Goal: Book appointment/travel/reservation

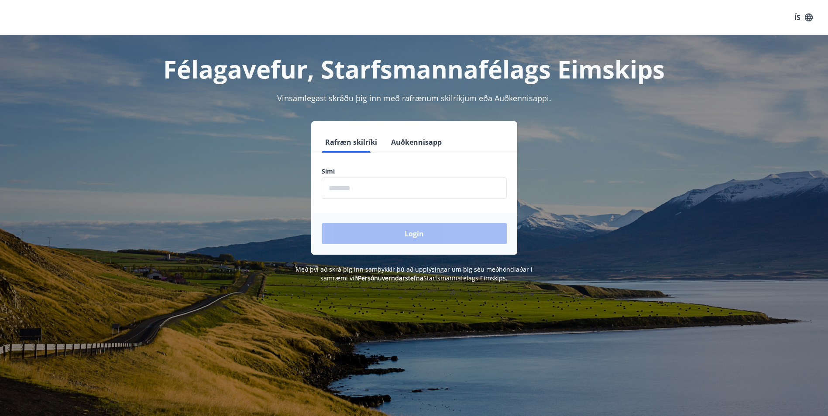
click at [377, 186] on input "phone" at bounding box center [414, 188] width 185 height 21
type input "********"
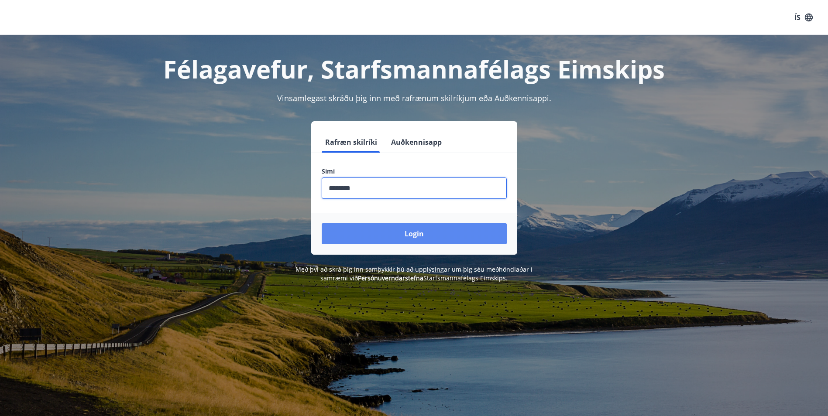
click at [322, 223] on button "Login" at bounding box center [414, 233] width 185 height 21
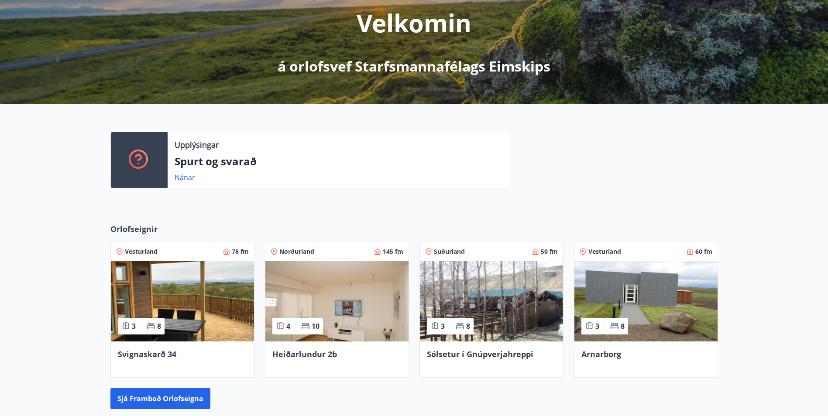
scroll to position [102, 0]
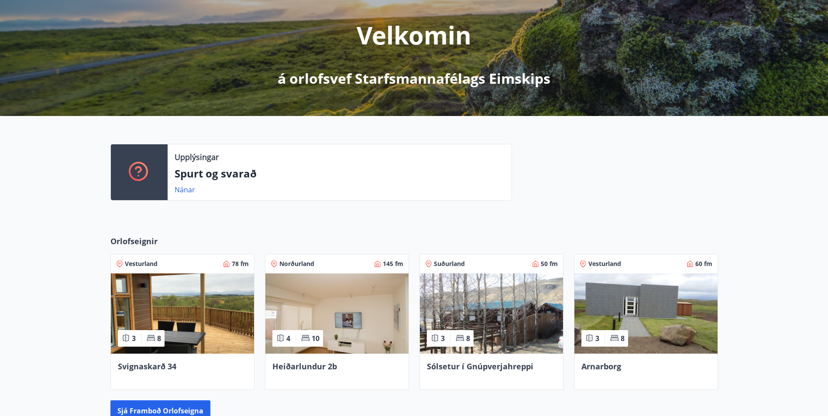
click at [199, 312] on img at bounding box center [182, 314] width 143 height 80
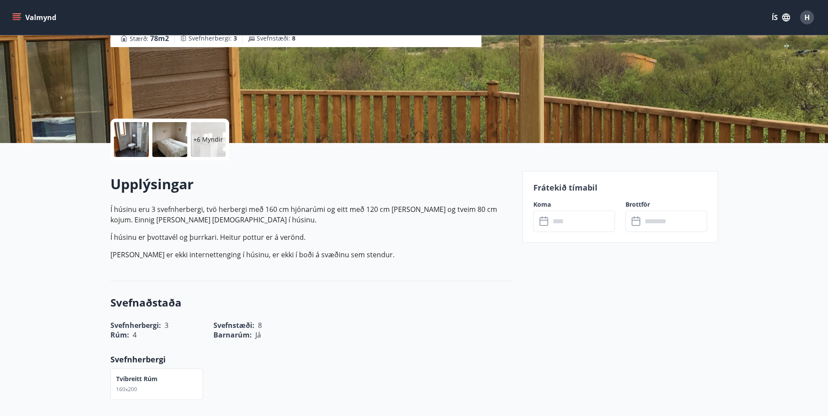
scroll to position [204, 0]
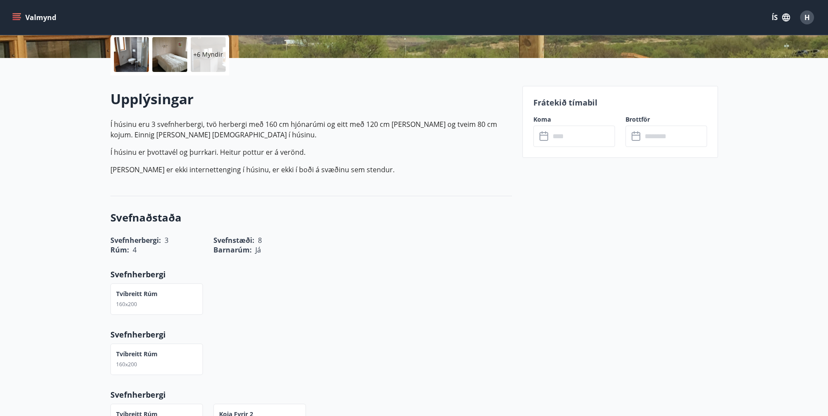
click at [555, 138] on input "text" at bounding box center [582, 136] width 65 height 21
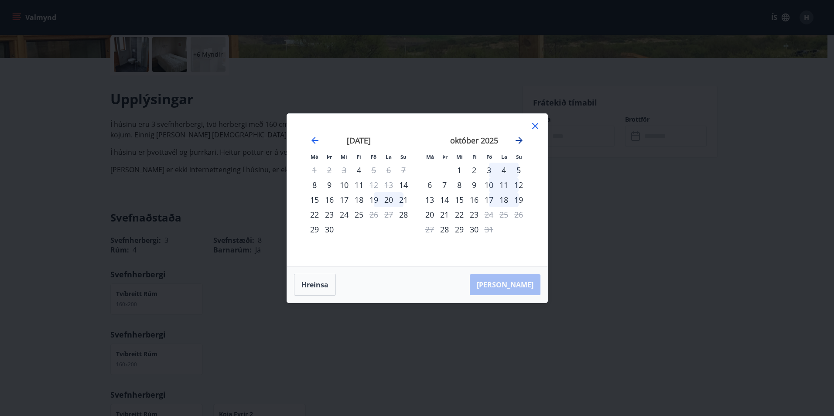
click at [523, 139] on icon "Move forward to switch to the next month." at bounding box center [519, 140] width 10 height 10
click at [517, 140] on icon "Move forward to switch to the next month." at bounding box center [519, 140] width 7 height 7
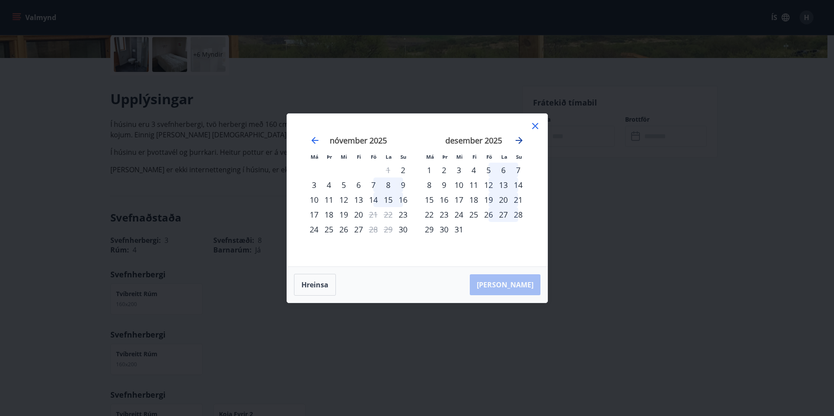
click at [517, 140] on icon "Move forward to switch to the next month." at bounding box center [519, 140] width 7 height 7
click at [534, 123] on icon at bounding box center [535, 126] width 10 height 10
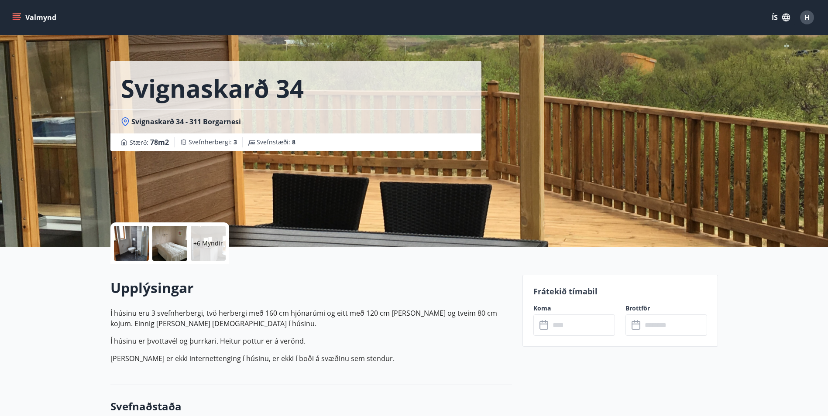
scroll to position [0, 0]
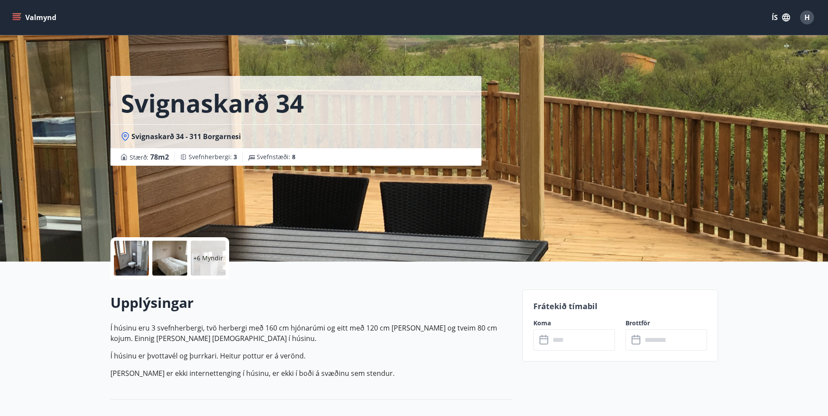
click at [16, 16] on icon "menu" at bounding box center [17, 15] width 8 height 1
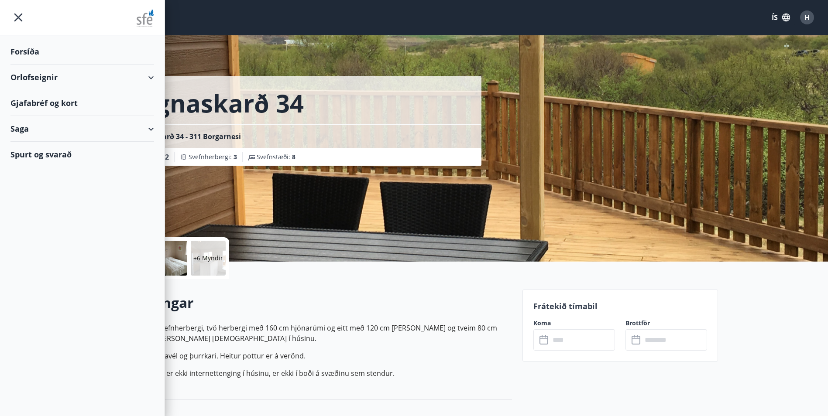
click at [33, 72] on div "Orlofseignir" at bounding box center [82, 78] width 144 height 26
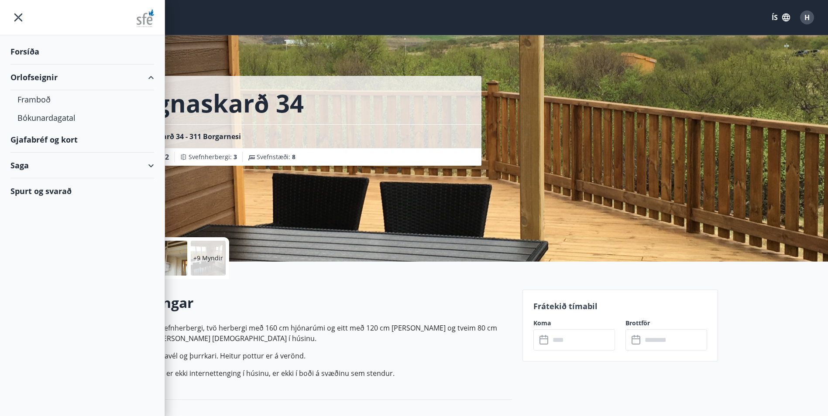
click at [35, 141] on div "Gjafabréf og kort" at bounding box center [82, 140] width 144 height 26
click at [44, 96] on div "Framboð" at bounding box center [82, 99] width 130 height 18
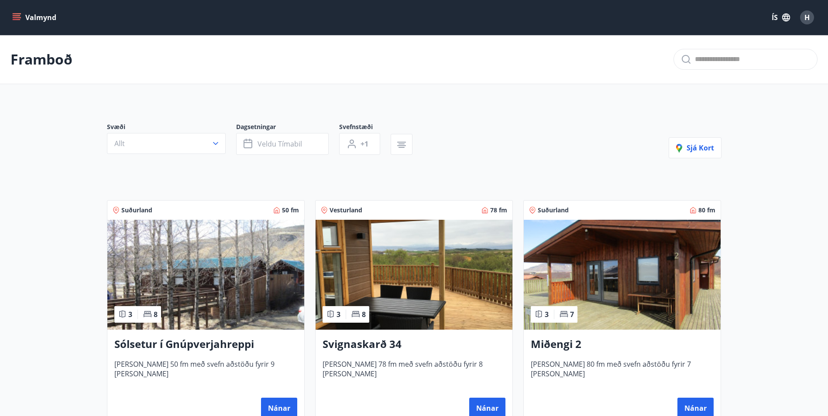
scroll to position [102, 0]
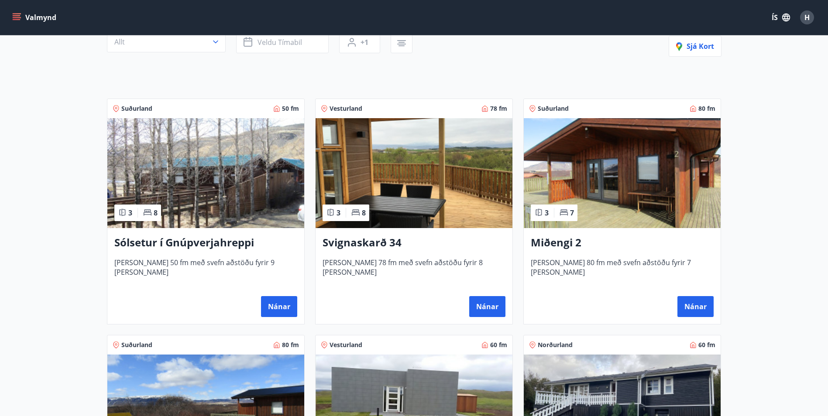
click at [192, 183] on img at bounding box center [205, 173] width 197 height 110
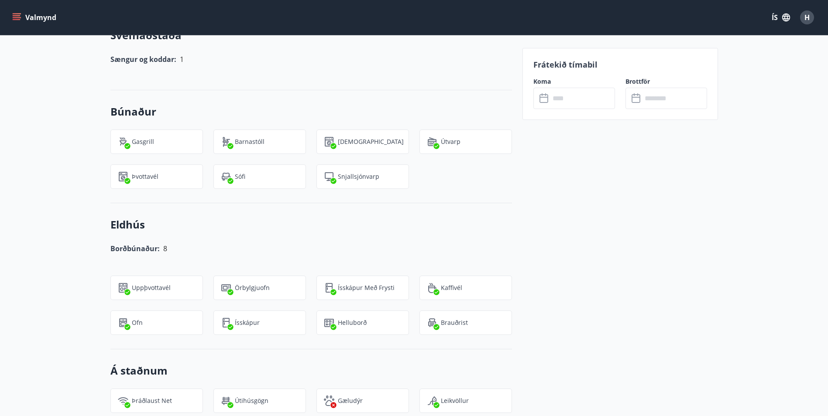
scroll to position [611, 0]
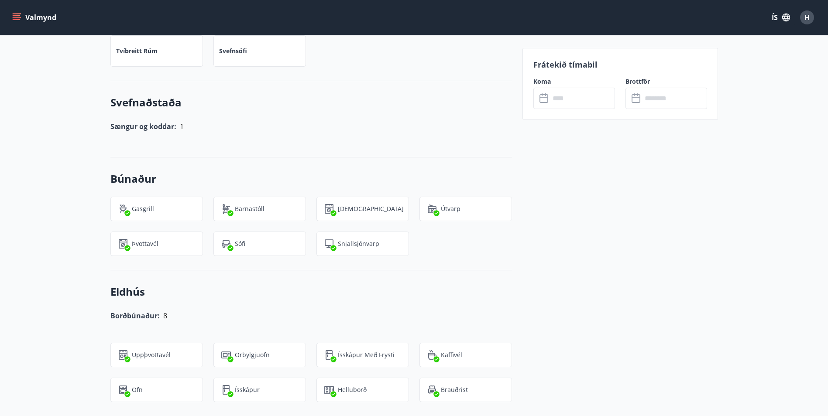
click at [569, 101] on input "text" at bounding box center [582, 98] width 65 height 21
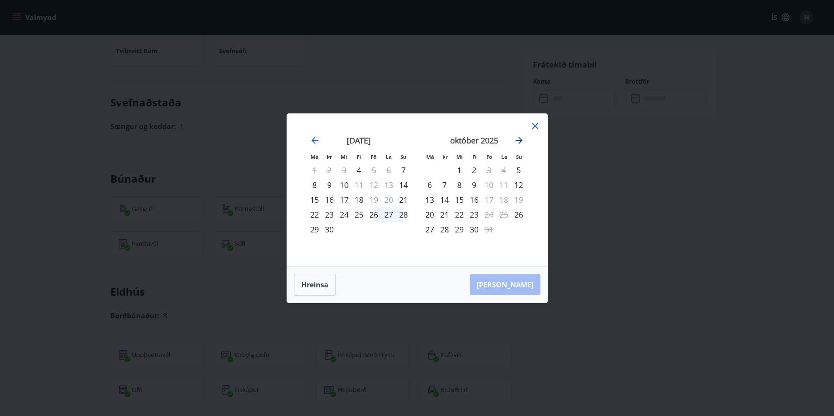
click at [520, 138] on icon "Move forward to switch to the next month." at bounding box center [519, 140] width 7 height 7
click at [488, 199] on div "16" at bounding box center [489, 199] width 15 height 15
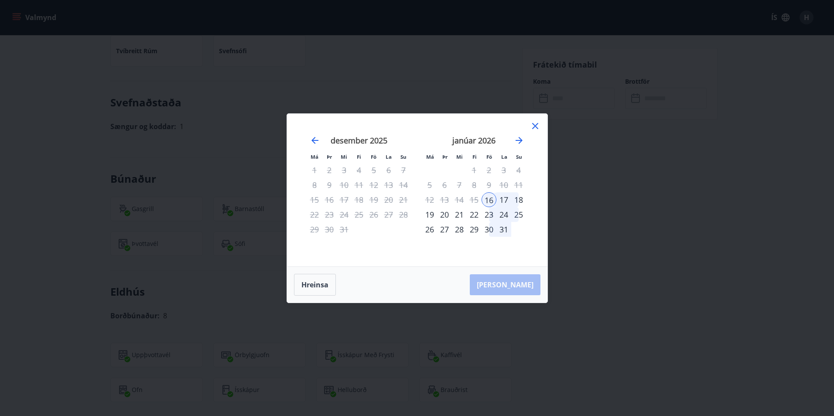
click at [522, 200] on div "18" at bounding box center [518, 199] width 15 height 15
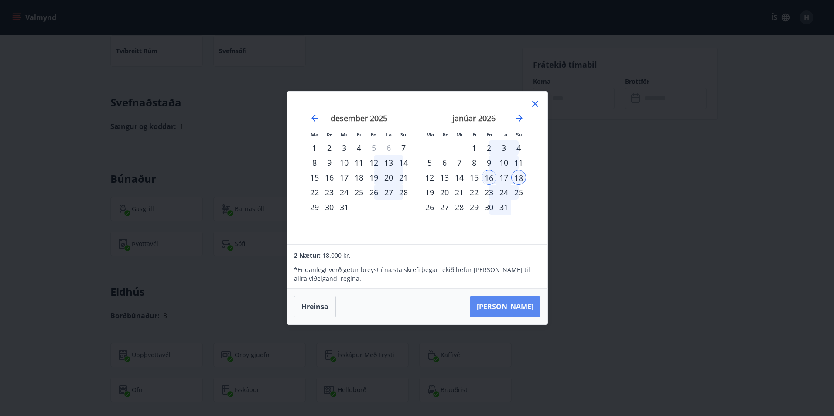
click at [515, 302] on button "Taka Frá" at bounding box center [505, 306] width 71 height 21
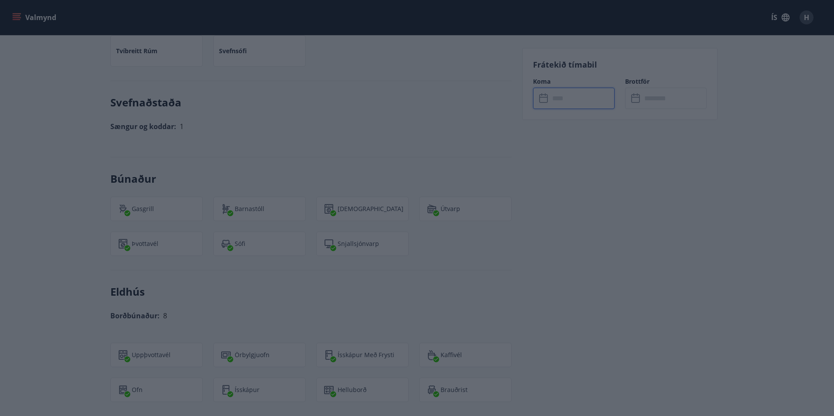
type input "******"
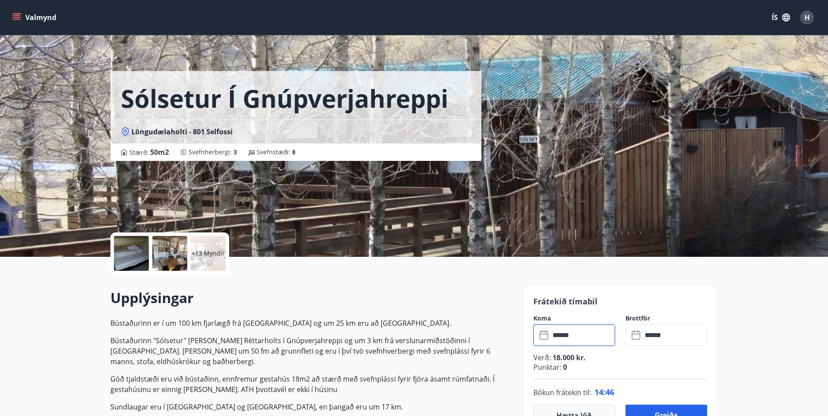
scroll to position [0, 0]
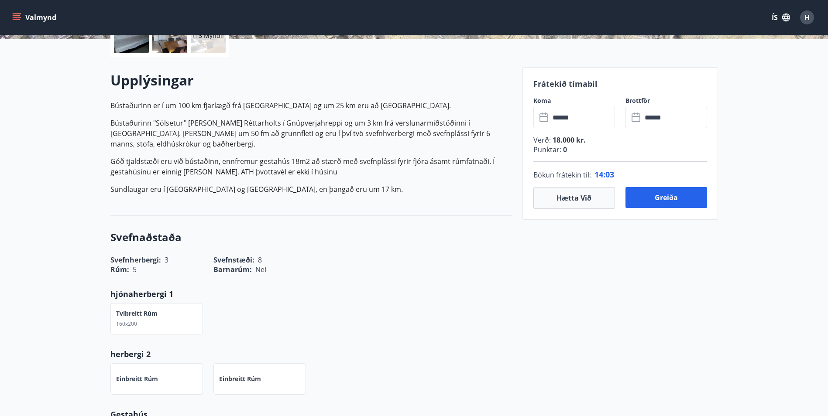
scroll to position [204, 0]
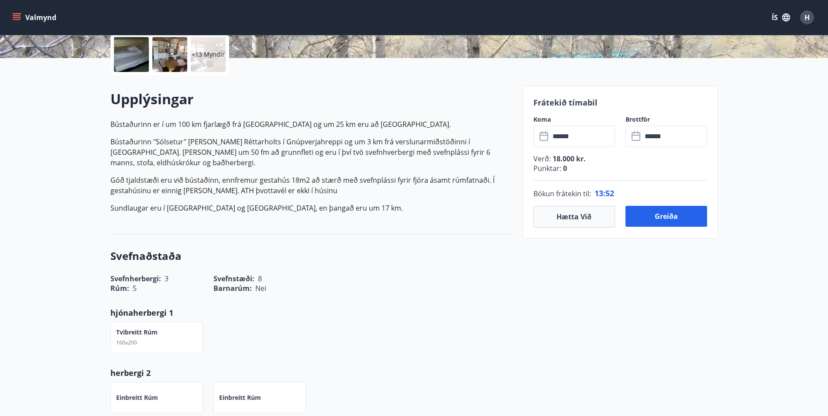
click at [574, 219] on button "Hætta við" at bounding box center [574, 217] width 82 height 22
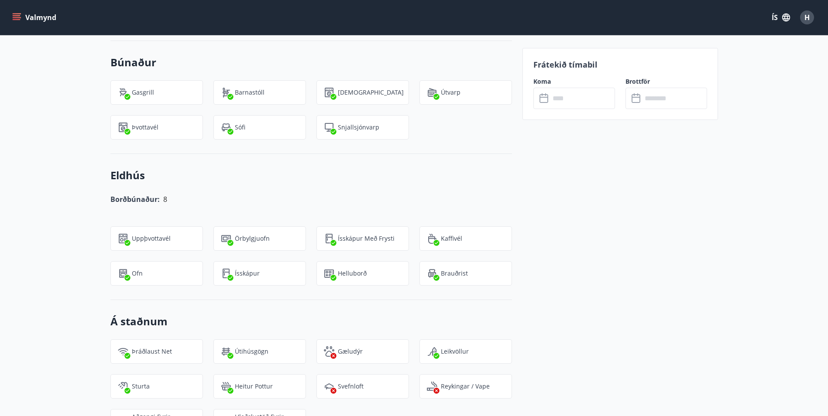
scroll to position [713, 0]
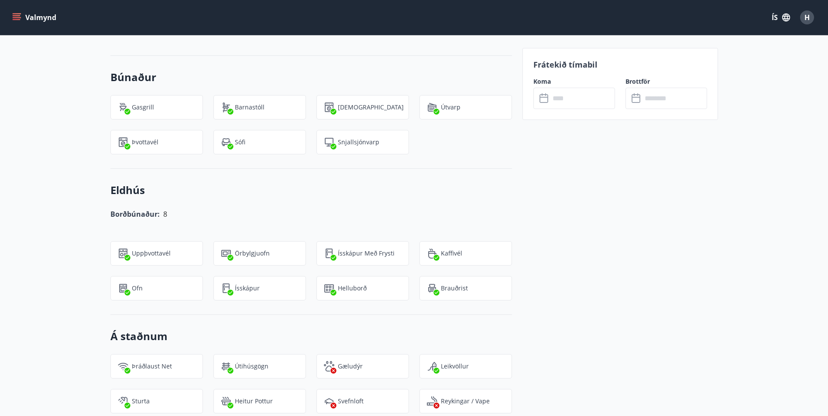
click at [74, 104] on div "+13 Myndir Upplýsingar Bústaðurinn er í um 100 km fjarlægð frá Reykjavík og um …" at bounding box center [414, 236] width 828 height 1374
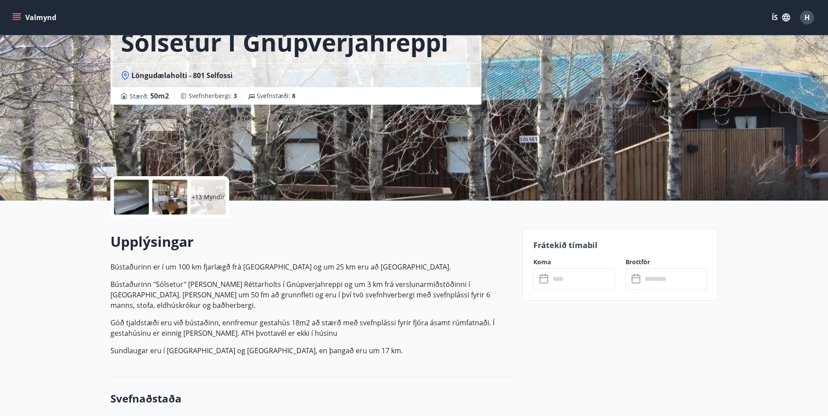
scroll to position [0, 0]
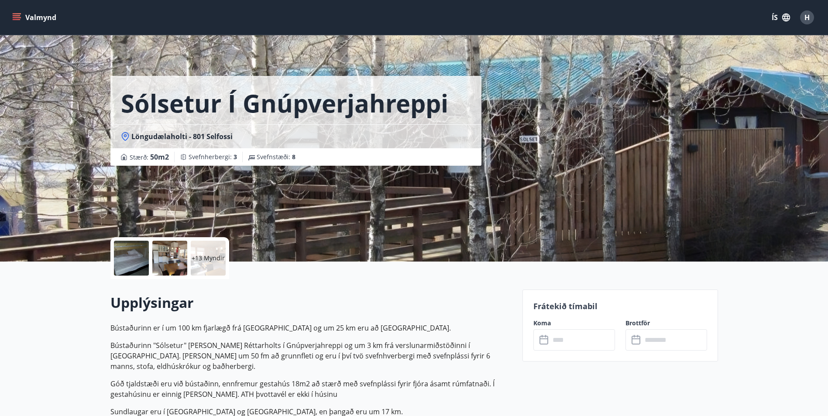
click at [17, 19] on icon "menu" at bounding box center [16, 17] width 9 height 9
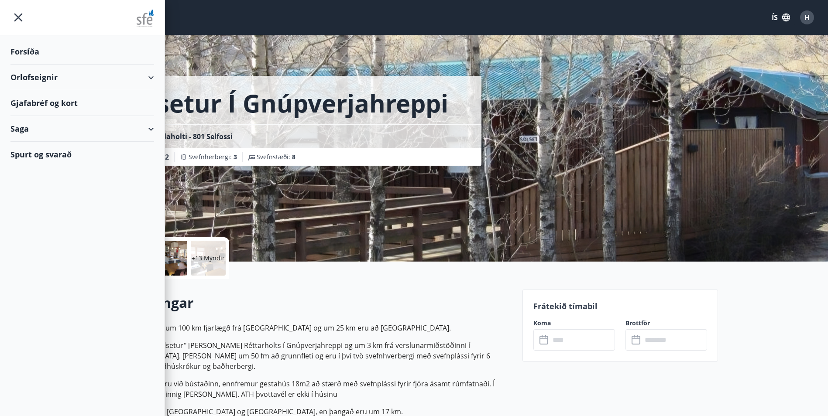
click at [26, 75] on div "Orlofseignir" at bounding box center [82, 78] width 144 height 26
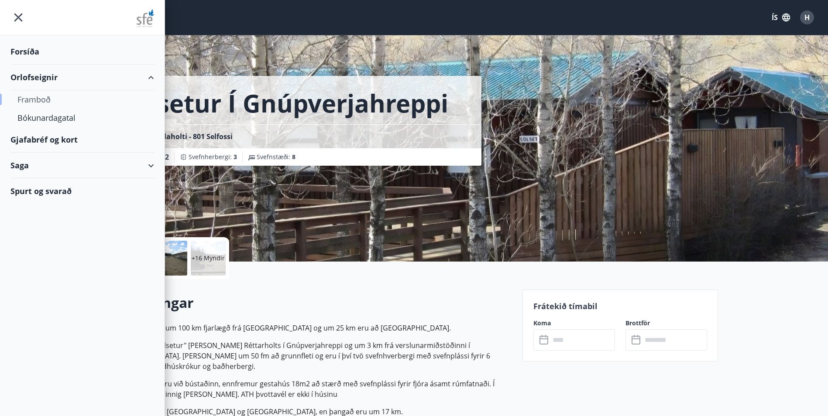
click at [30, 98] on div "Framboð" at bounding box center [82, 99] width 130 height 18
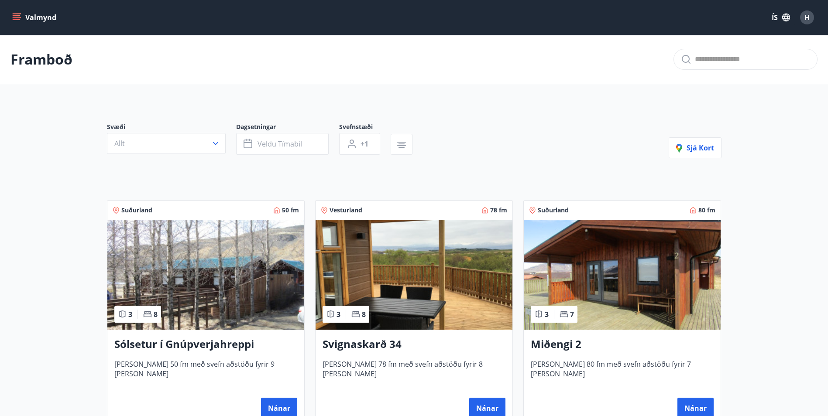
click at [404, 282] on img at bounding box center [413, 275] width 197 height 110
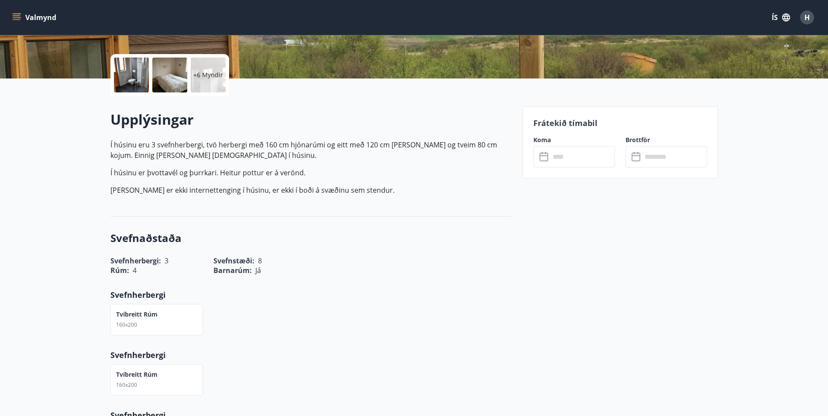
scroll to position [102, 0]
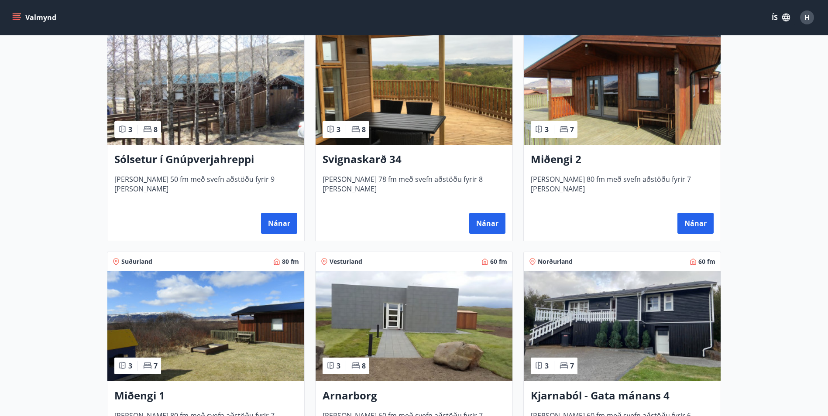
scroll to position [204, 0]
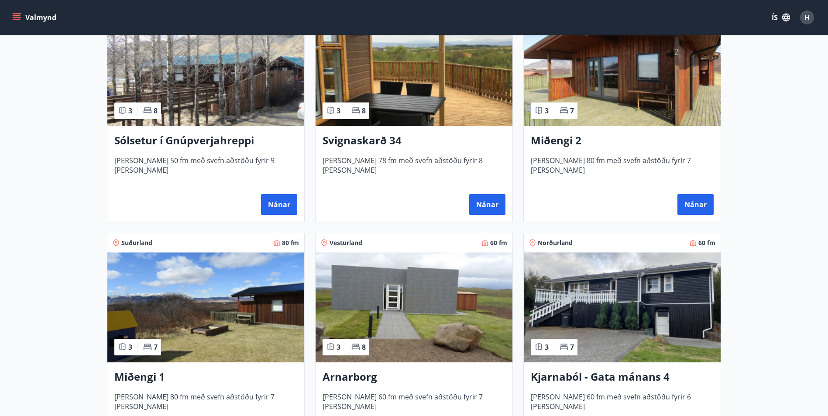
click at [659, 89] on img at bounding box center [622, 71] width 197 height 110
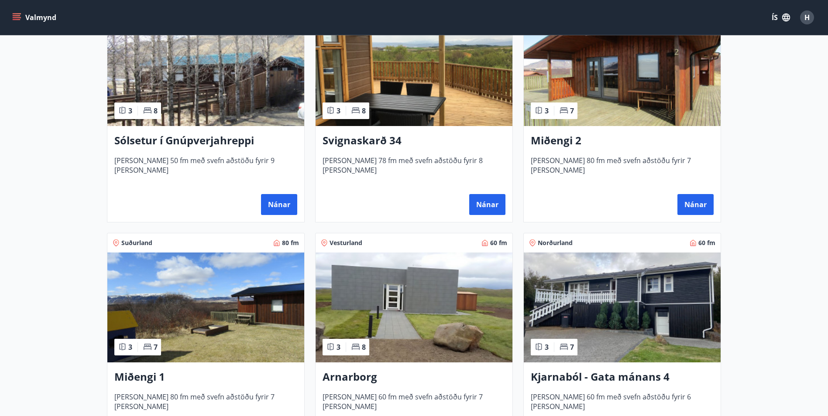
scroll to position [305, 0]
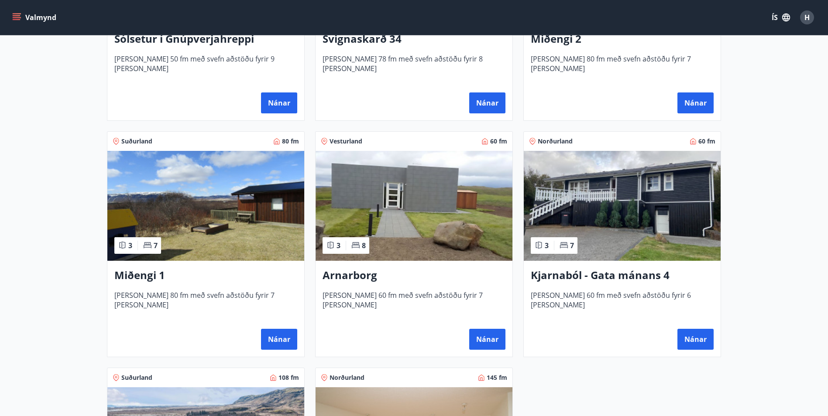
click at [487, 218] on img at bounding box center [413, 206] width 197 height 110
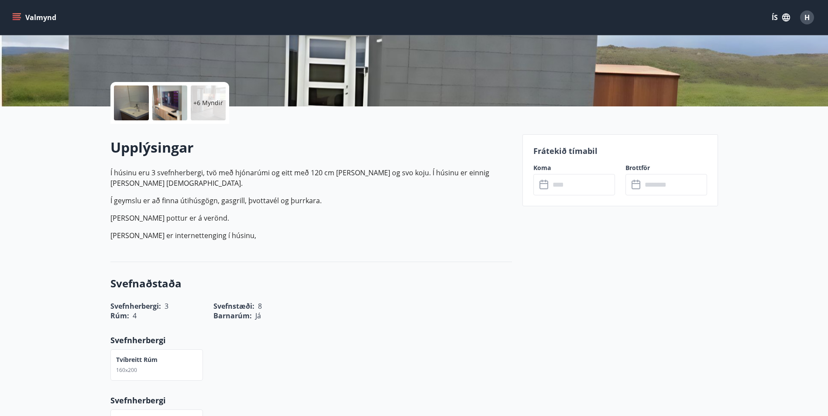
scroll to position [150, 0]
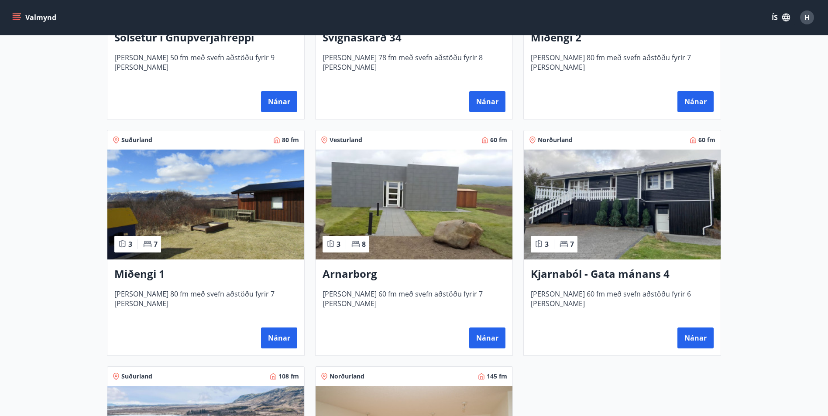
scroll to position [511, 0]
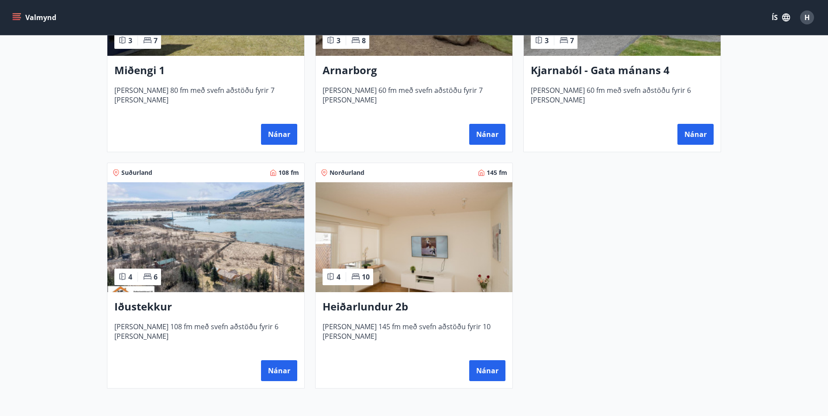
click at [254, 236] on img at bounding box center [205, 237] width 197 height 110
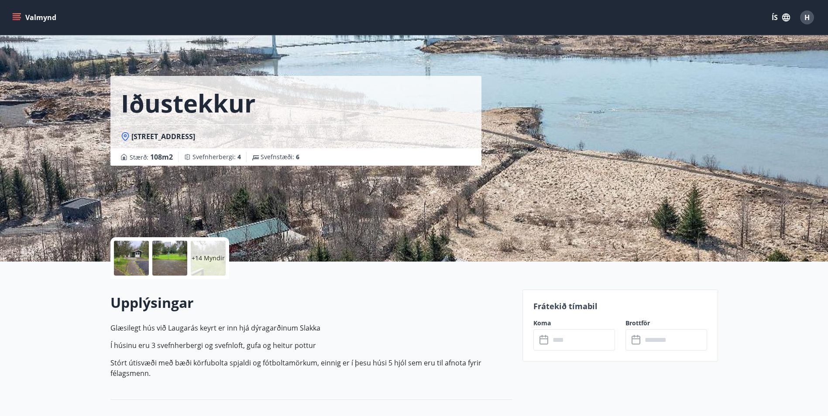
click at [125, 255] on div at bounding box center [131, 258] width 35 height 35
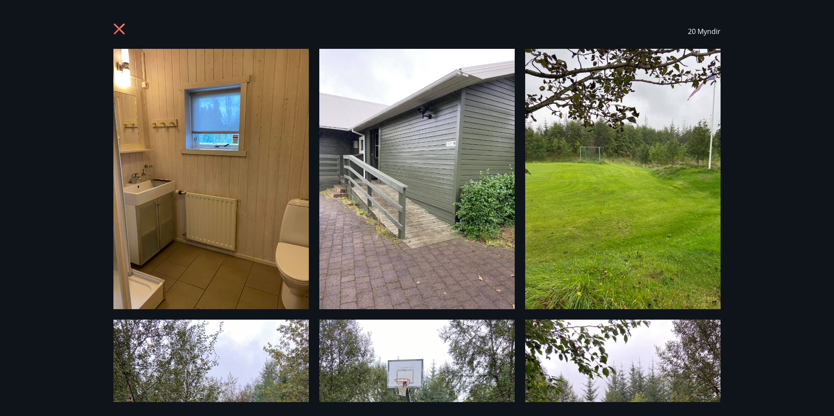
scroll to position [204, 0]
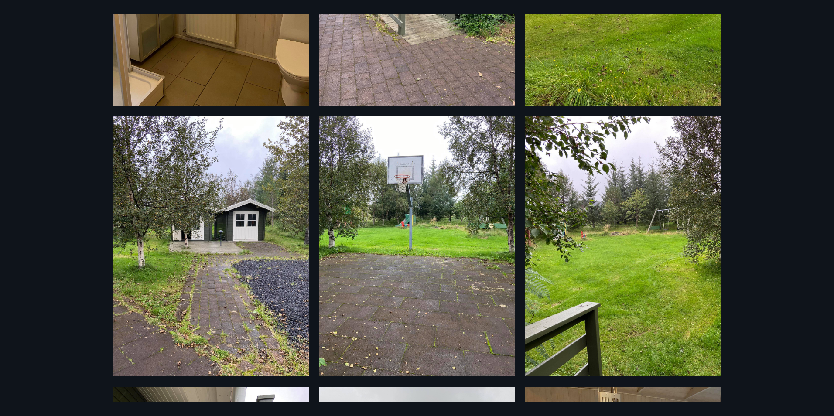
click at [763, 239] on div "20 Myndir" at bounding box center [417, 208] width 834 height 416
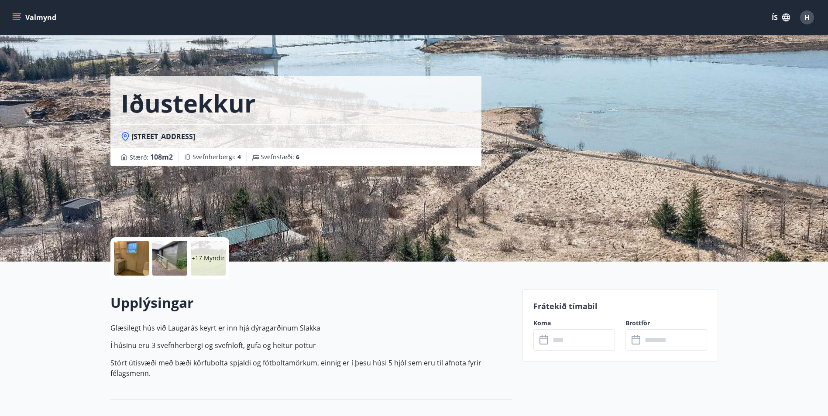
click at [162, 257] on div at bounding box center [169, 258] width 35 height 35
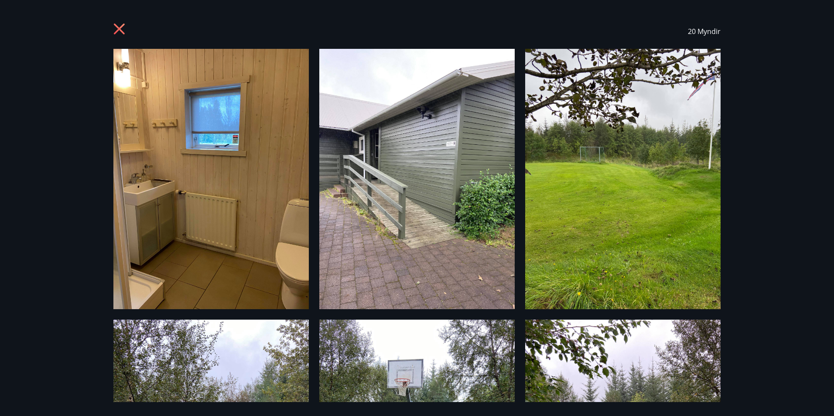
click at [573, 171] on img at bounding box center [622, 179] width 195 height 260
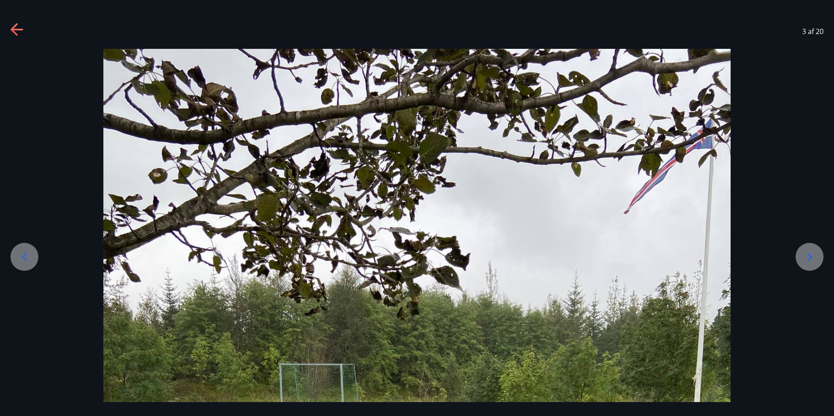
click at [805, 259] on icon at bounding box center [810, 257] width 14 height 14
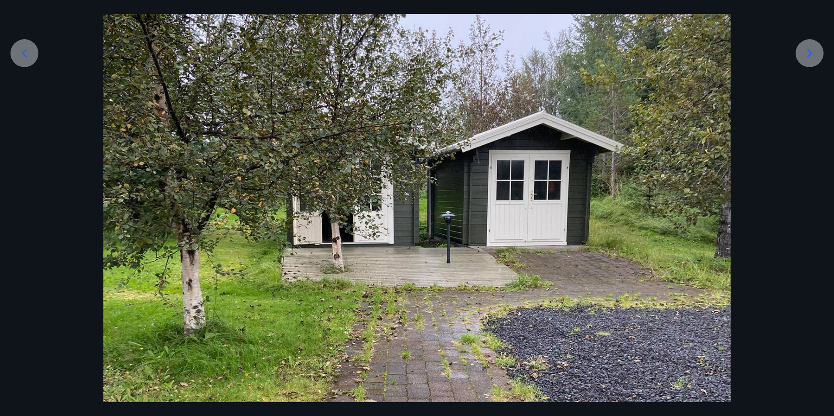
click at [803, 54] on icon at bounding box center [810, 53] width 14 height 14
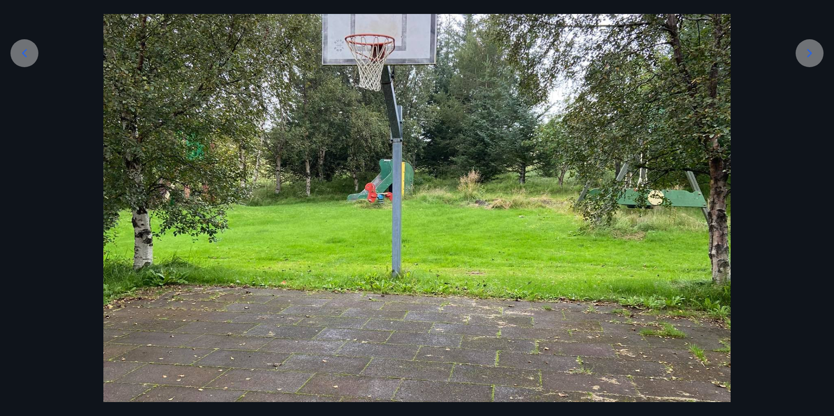
click at [803, 54] on icon at bounding box center [810, 53] width 14 height 14
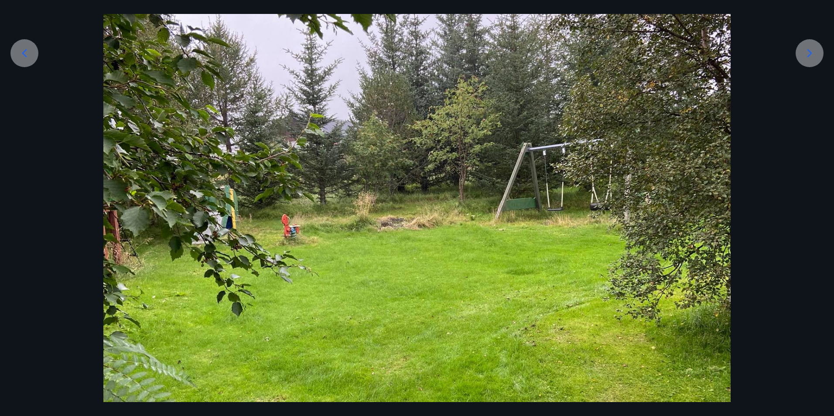
click at [803, 54] on icon at bounding box center [810, 53] width 14 height 14
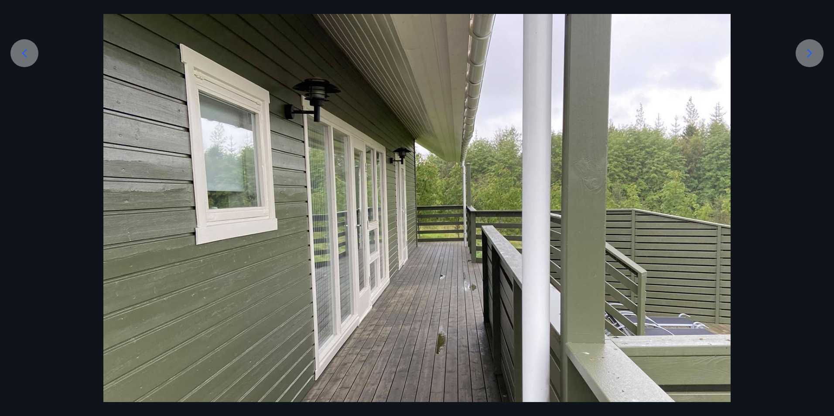
click at [803, 54] on icon at bounding box center [810, 53] width 14 height 14
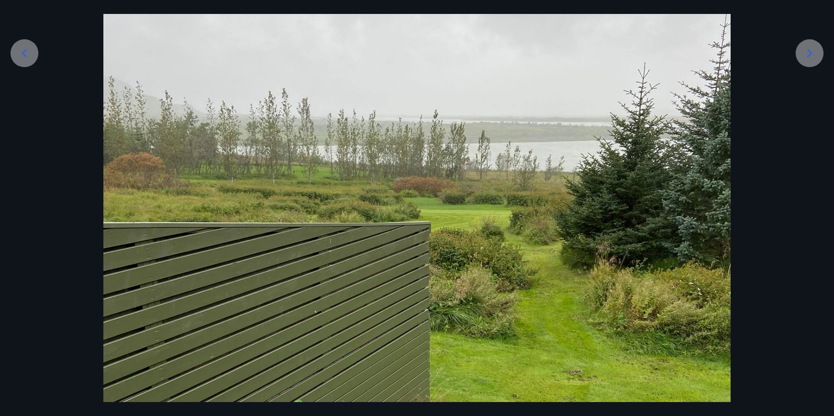
click at [803, 54] on icon at bounding box center [810, 53] width 14 height 14
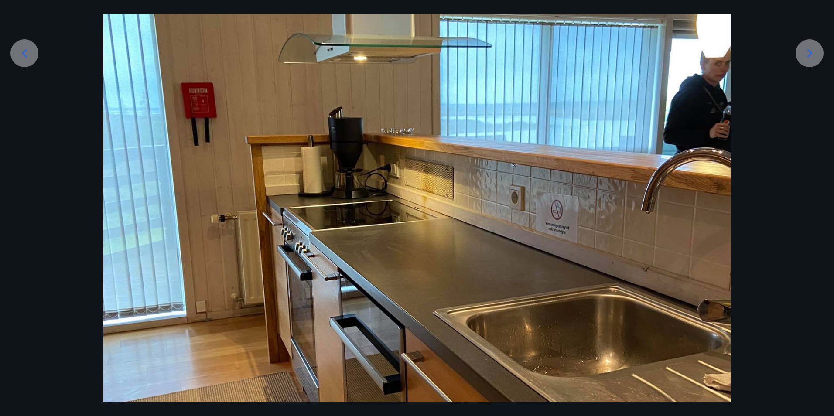
click at [803, 54] on icon at bounding box center [810, 53] width 14 height 14
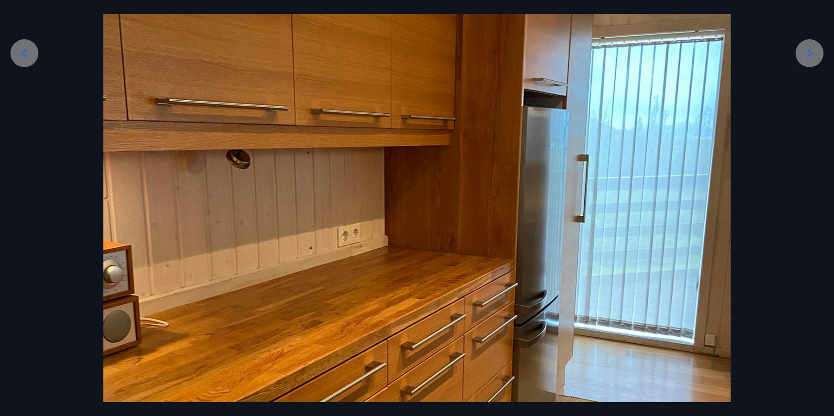
click at [803, 54] on icon at bounding box center [810, 53] width 14 height 14
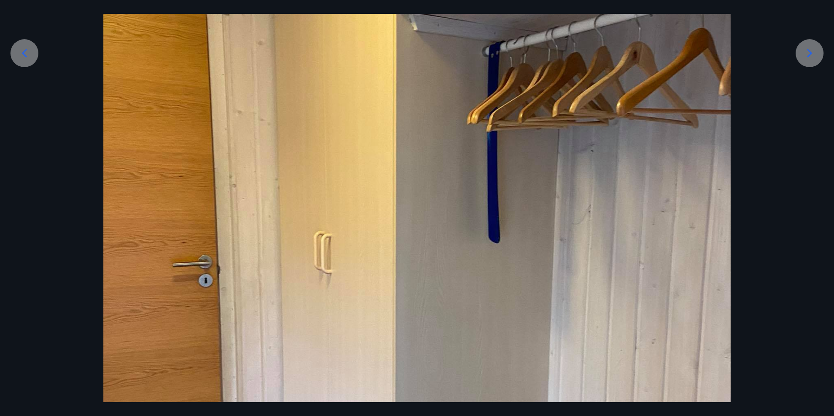
click at [803, 54] on icon at bounding box center [810, 53] width 14 height 14
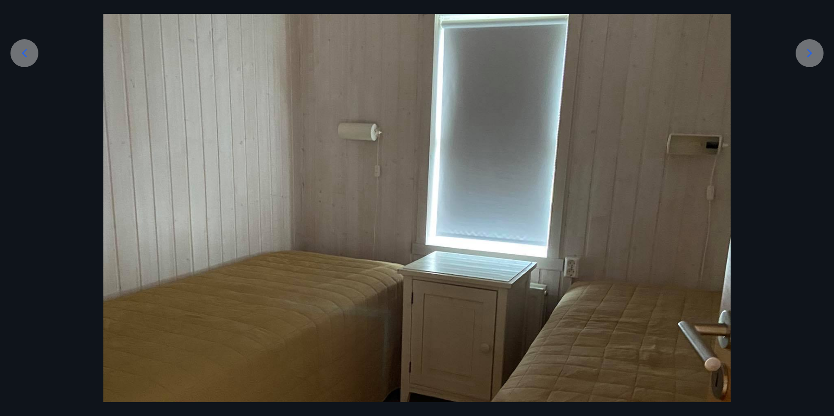
click at [803, 54] on icon at bounding box center [810, 53] width 14 height 14
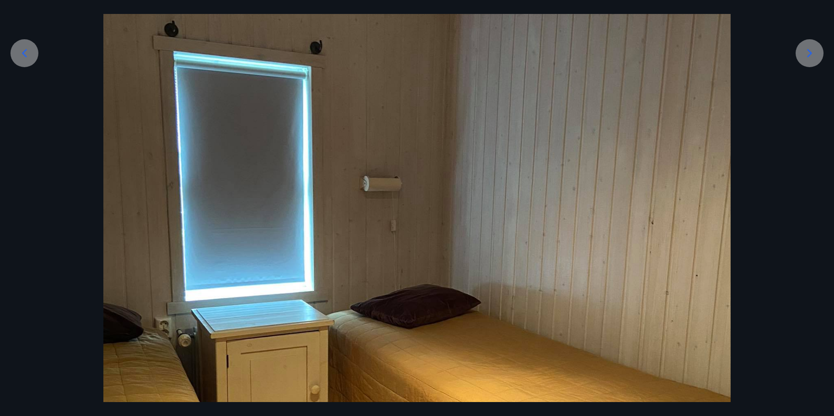
click at [803, 54] on icon at bounding box center [810, 53] width 14 height 14
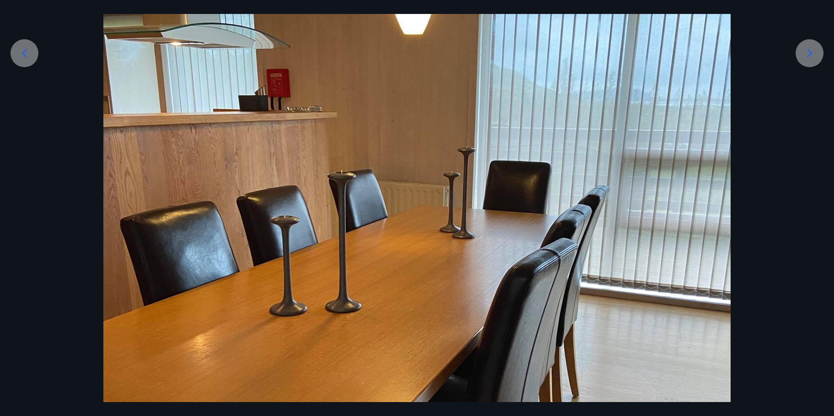
click at [803, 54] on icon at bounding box center [810, 53] width 14 height 14
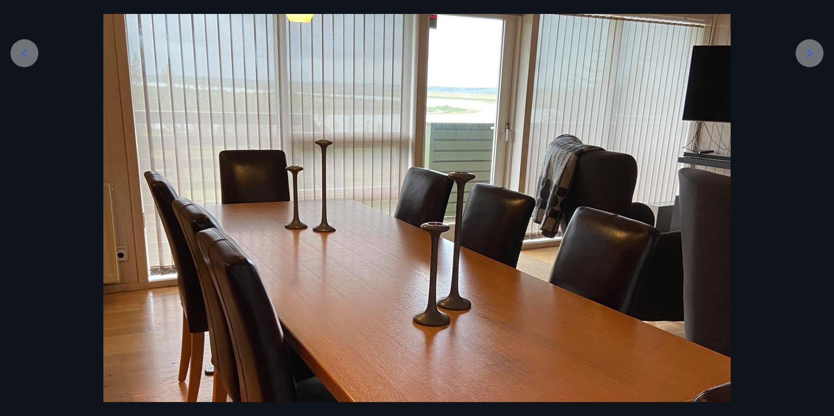
click at [803, 54] on icon at bounding box center [810, 53] width 14 height 14
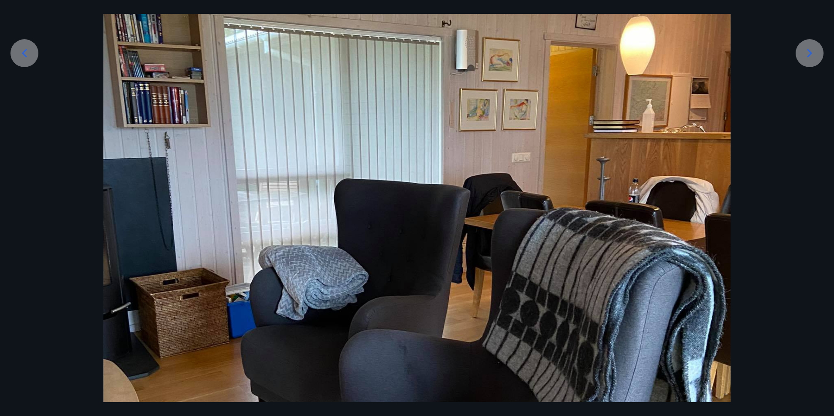
click at [803, 54] on icon at bounding box center [810, 53] width 14 height 14
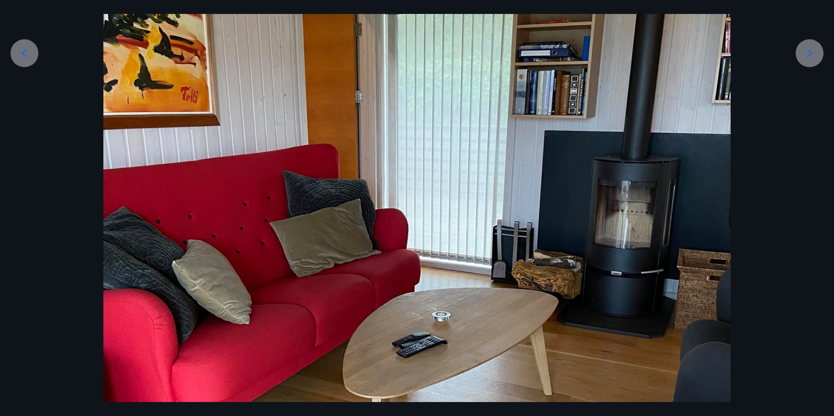
click at [803, 54] on icon at bounding box center [810, 53] width 14 height 14
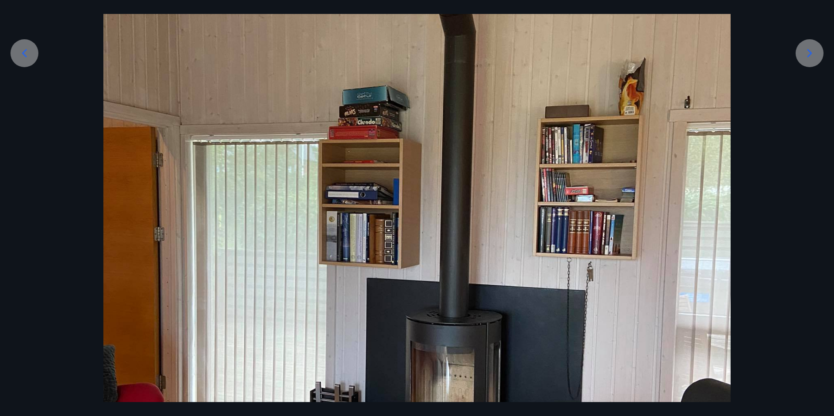
click at [803, 54] on icon at bounding box center [810, 53] width 14 height 14
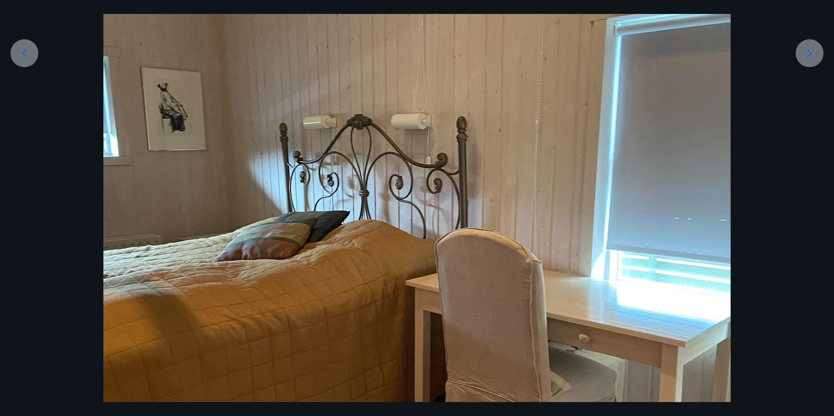
click at [803, 54] on icon at bounding box center [810, 53] width 14 height 14
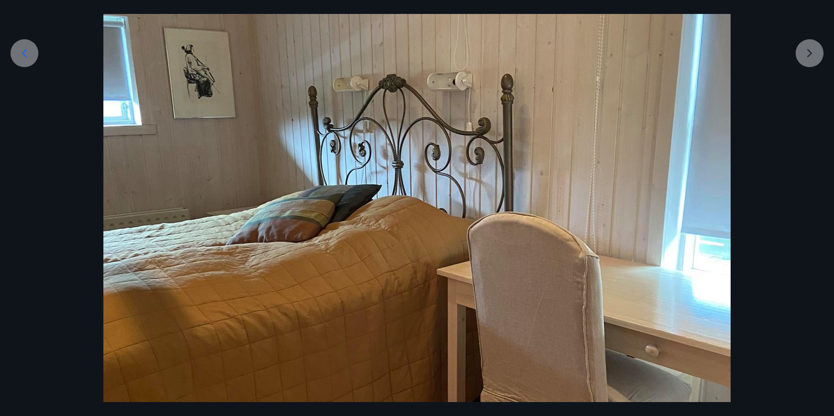
click at [803, 54] on div at bounding box center [417, 263] width 834 height 836
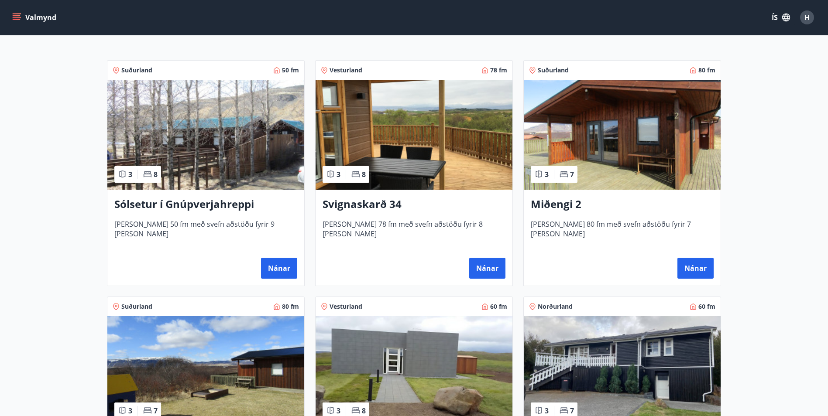
scroll to position [509, 0]
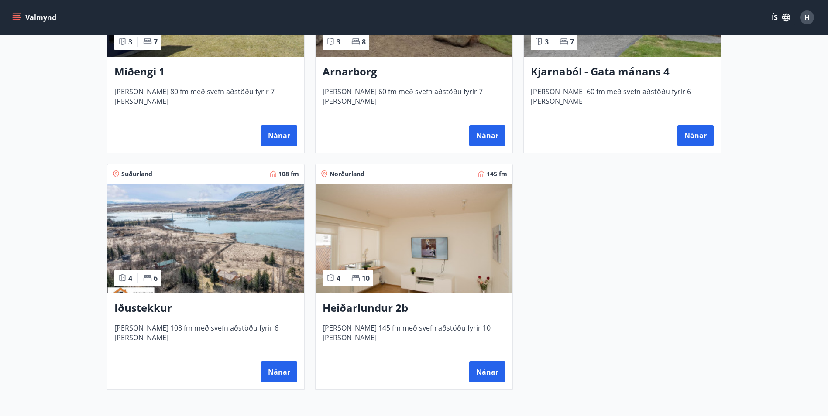
click at [210, 231] on img at bounding box center [205, 239] width 197 height 110
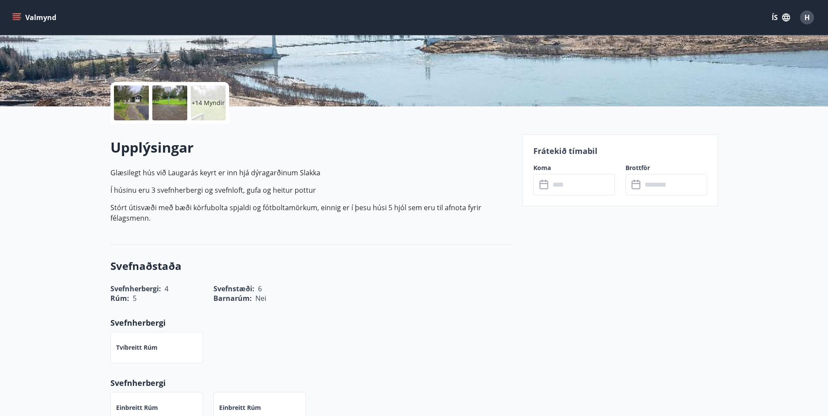
scroll to position [204, 0]
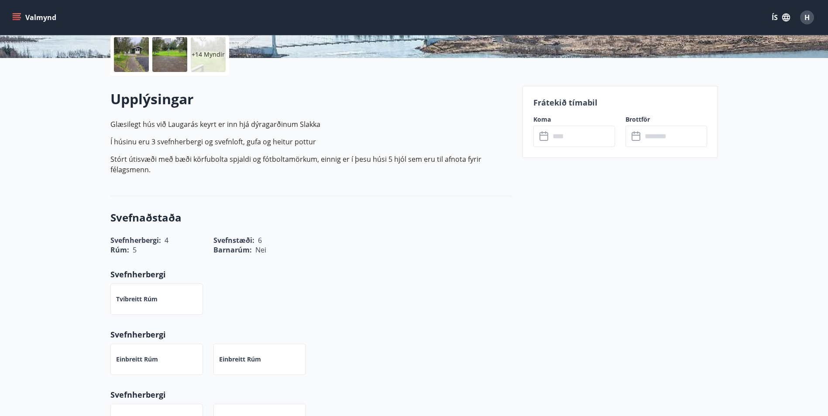
click at [576, 126] on input "text" at bounding box center [582, 136] width 65 height 21
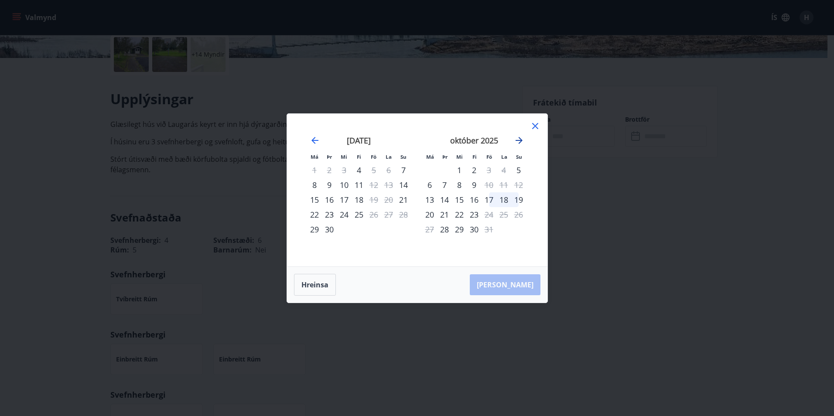
click at [517, 137] on icon "Move forward to switch to the next month." at bounding box center [519, 140] width 10 height 10
click at [536, 125] on icon at bounding box center [535, 126] width 6 height 6
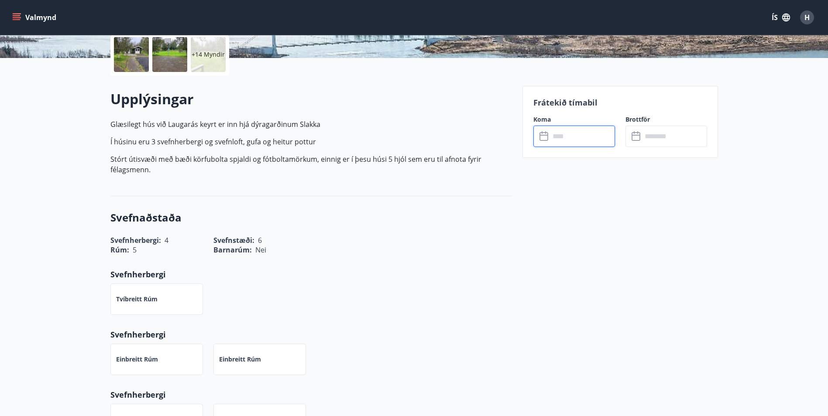
click at [569, 140] on input "text" at bounding box center [582, 136] width 65 height 21
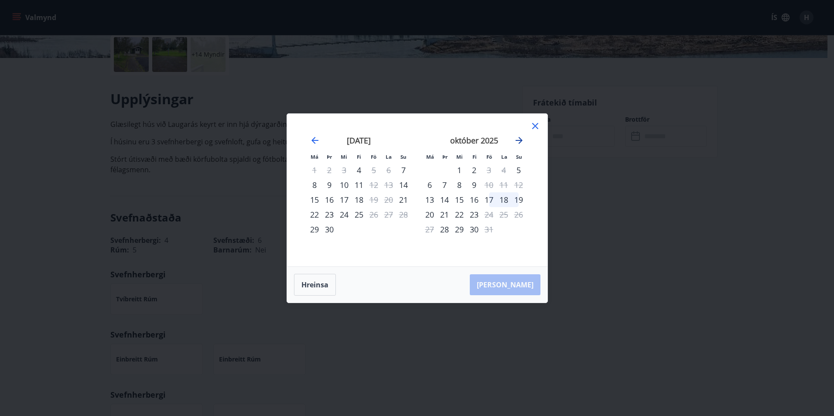
click at [522, 140] on icon "Move forward to switch to the next month." at bounding box center [519, 140] width 10 height 10
click at [489, 200] on div "16" at bounding box center [489, 199] width 15 height 15
click at [521, 200] on div "18" at bounding box center [518, 199] width 15 height 15
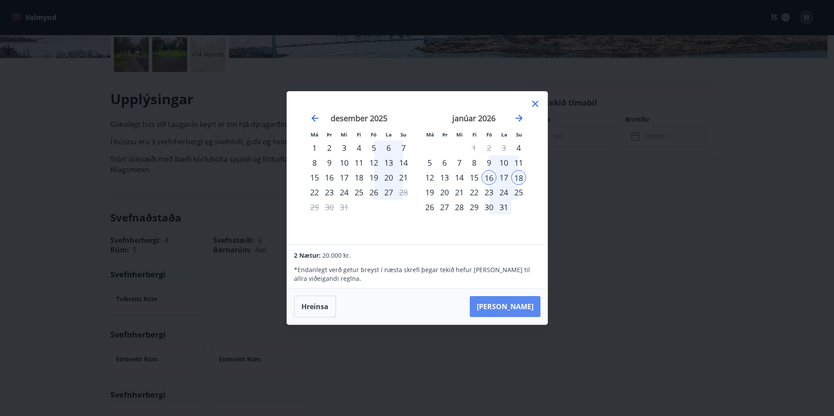
click at [528, 303] on button "Taka Frá" at bounding box center [505, 306] width 71 height 21
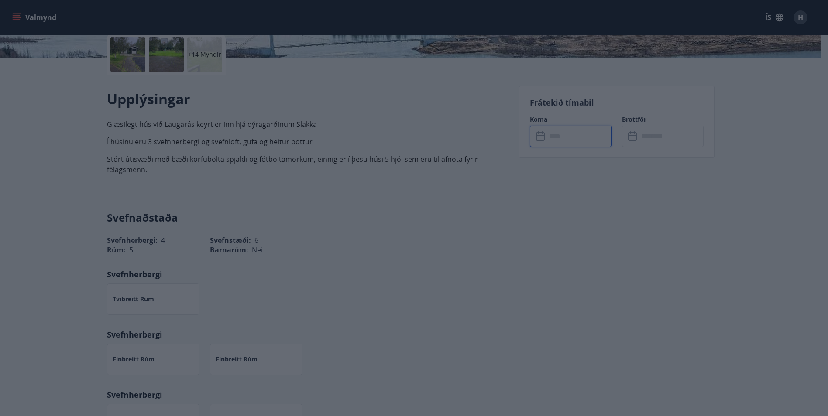
type input "******"
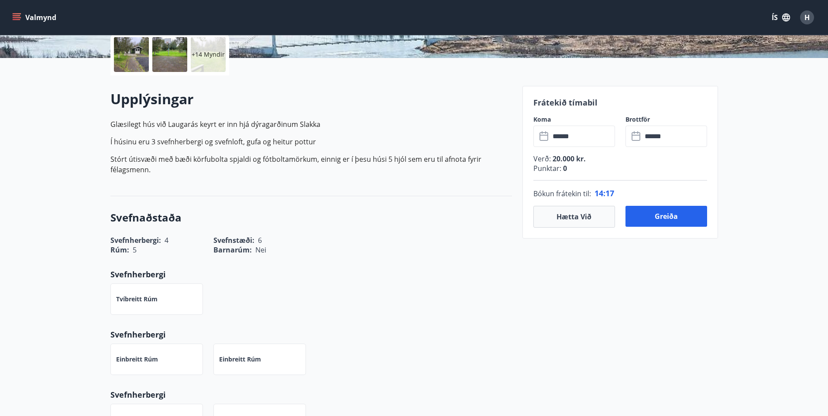
click at [422, 382] on div "Svefnaðstaða Svefnherbergi : 4 Svefnstæði : 6 Rúm : 5 Barnarúm : Nei Svefnherbe…" at bounding box center [310, 323] width 401 height 254
click at [586, 219] on button "Hætta við" at bounding box center [574, 217] width 82 height 22
